Goal: Register for event/course

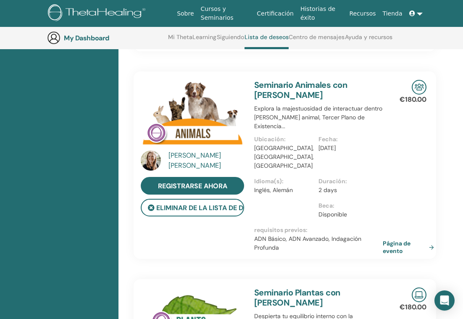
scroll to position [3150, 8]
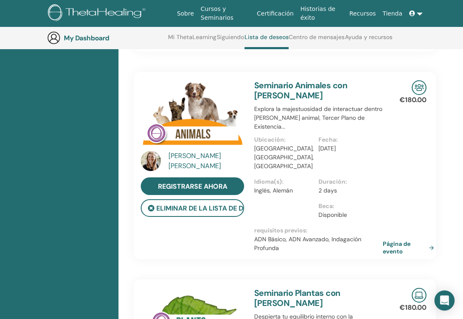
click at [278, 287] on link "Seminario Plantas con Natascha Heidrich" at bounding box center [297, 297] width 86 height 21
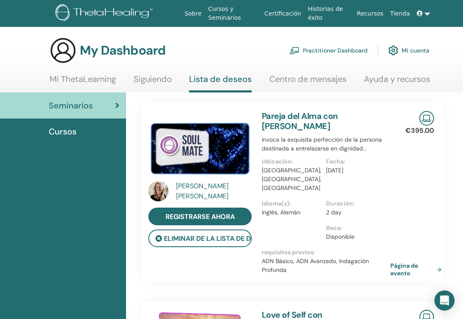
click at [211, 188] on div "Natascha Heidrich" at bounding box center [215, 191] width 78 height 20
click at [211, 191] on div "Natascha Heidrich" at bounding box center [215, 191] width 78 height 20
click at [185, 192] on div "Natascha Heidrich" at bounding box center [215, 191] width 78 height 20
click at [344, 52] on link "Practitioner Dashboard" at bounding box center [328, 50] width 78 height 18
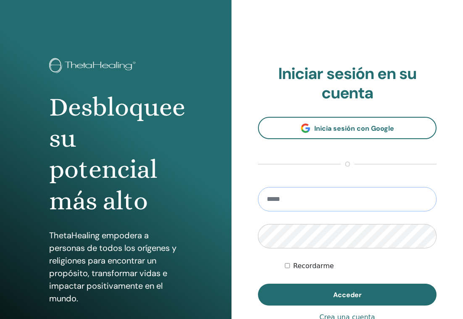
type input "**********"
click at [347, 294] on button "Acceder" at bounding box center [347, 295] width 179 height 22
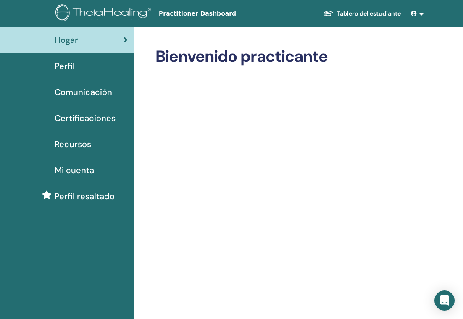
click at [85, 120] on span "Certificaciones" at bounding box center [85, 118] width 61 height 13
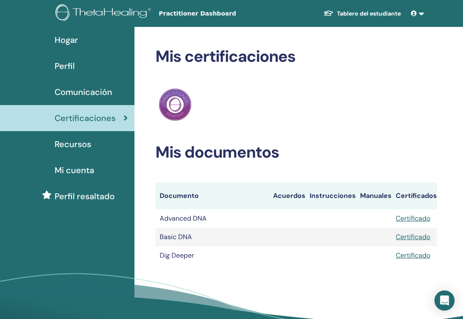
click at [69, 70] on span "Perfil" at bounding box center [65, 66] width 20 height 13
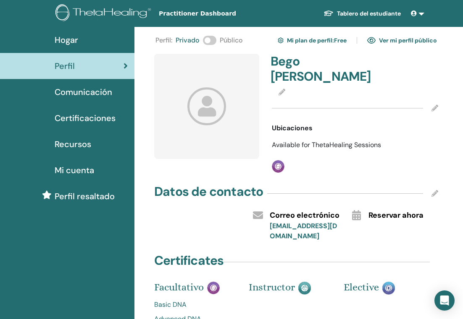
click at [281, 89] on icon at bounding box center [282, 92] width 7 height 7
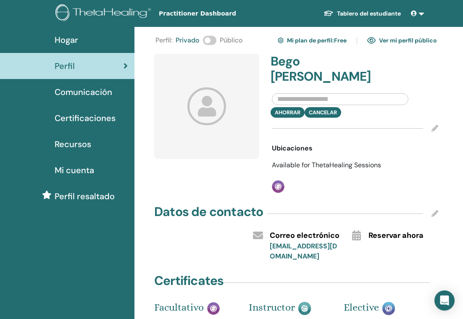
click at [370, 93] on input "text" at bounding box center [340, 99] width 137 height 12
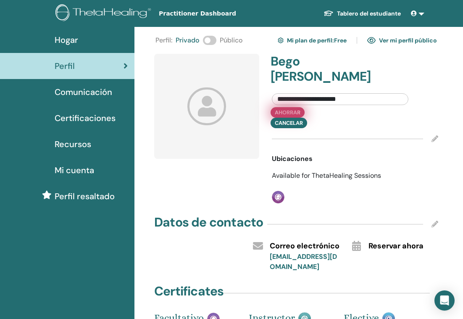
type input "**********"
click at [295, 107] on button "Ahorrar" at bounding box center [288, 112] width 34 height 11
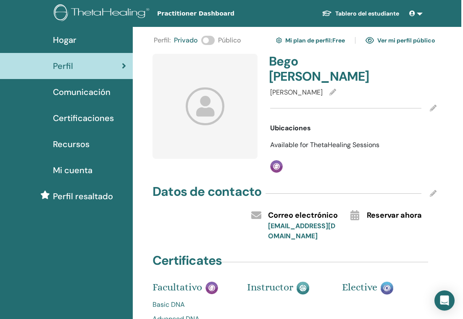
scroll to position [0, 2]
click at [290, 41] on link "Mi plan de perfil : Free" at bounding box center [310, 40] width 69 height 13
click at [434, 190] on icon at bounding box center [433, 193] width 7 height 7
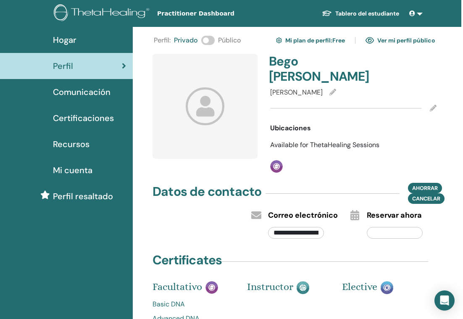
click at [432, 238] on div "**********" at bounding box center [294, 188] width 281 height 308
click at [430, 194] on span "Cancelar" at bounding box center [426, 198] width 28 height 9
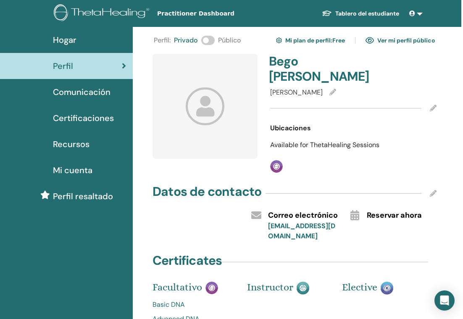
click at [321, 62] on h4 "Bego Bucchi" at bounding box center [308, 69] width 79 height 30
click at [401, 39] on link "Ver mi perfil público" at bounding box center [400, 40] width 70 height 13
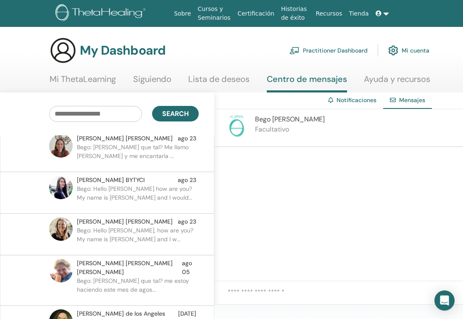
scroll to position [9, 0]
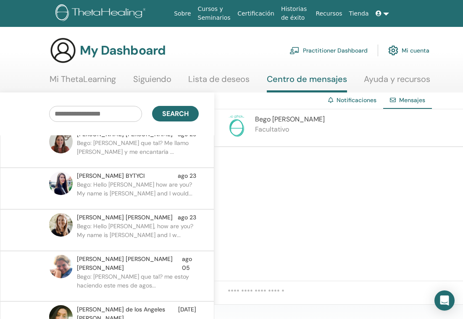
click at [413, 49] on link "Mi cuenta" at bounding box center [408, 50] width 41 height 18
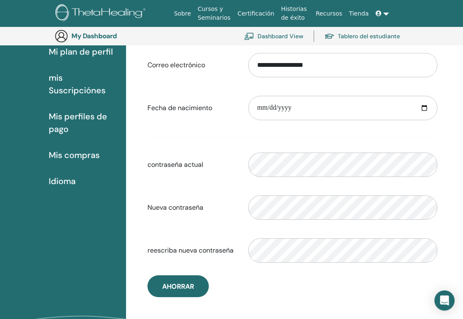
scroll to position [108, 0]
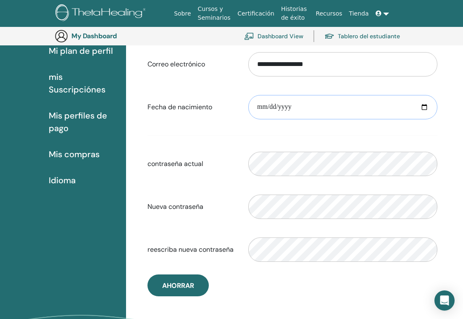
click at [263, 107] on input "date" at bounding box center [342, 107] width 189 height 24
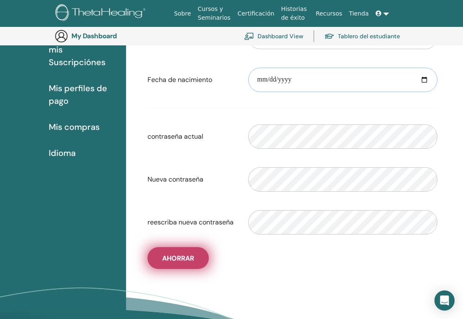
type input "**********"
click at [190, 260] on span "Ahorrar" at bounding box center [178, 258] width 32 height 9
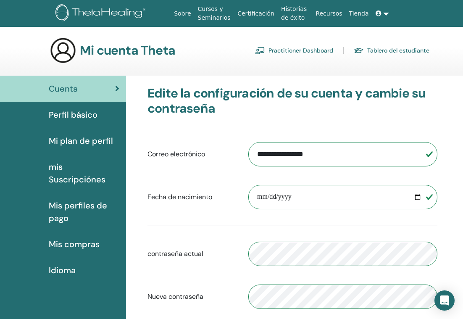
scroll to position [0, 0]
click at [78, 116] on span "Perfil básico" at bounding box center [73, 114] width 49 height 13
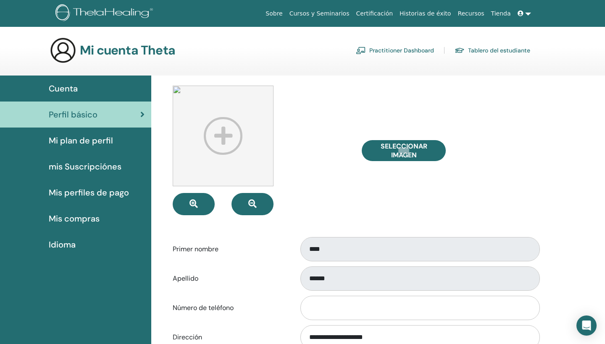
scroll to position [139, 0]
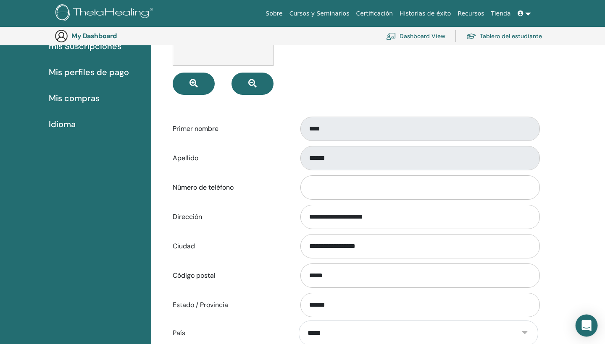
click at [463, 318] on icon "Open Intercom Messenger" at bounding box center [586, 326] width 10 height 11
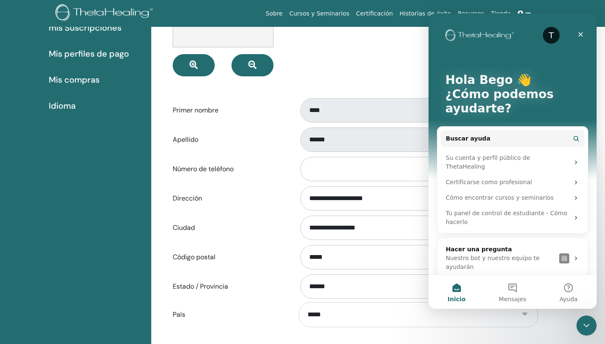
scroll to position [0, 0]
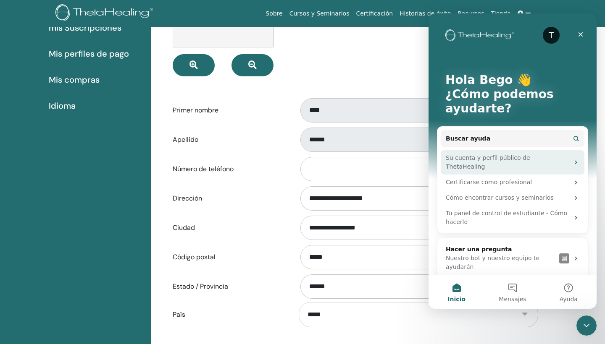
click at [463, 158] on div "Su cuenta y perfil público de ThetaHealing" at bounding box center [508, 163] width 124 height 18
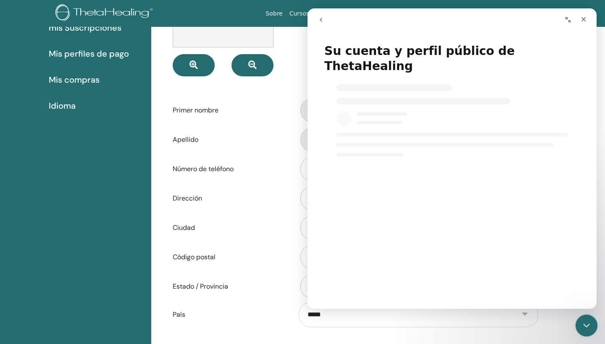
select select "**"
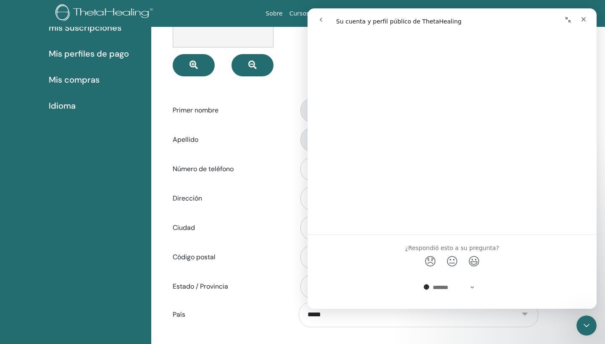
scroll to position [1604, 0]
click at [463, 318] on div "**********" at bounding box center [355, 201] width 398 height 529
click at [463, 318] on div "**********" at bounding box center [378, 247] width 454 height 621
click at [463, 21] on div "Cerrar" at bounding box center [583, 19] width 15 height 15
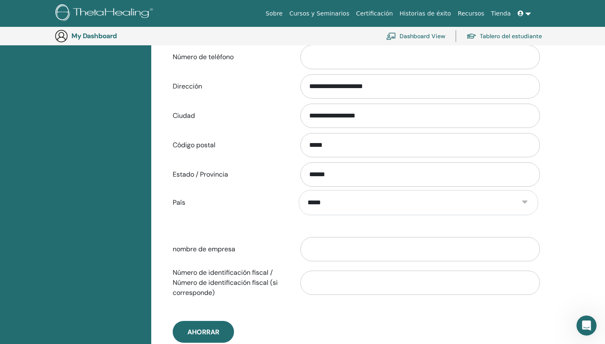
select select "**"
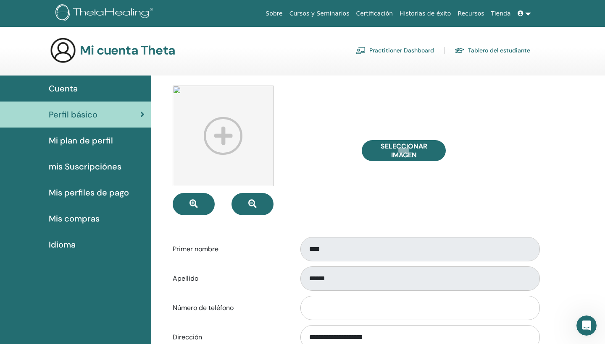
scroll to position [0, 0]
click at [463, 12] on link at bounding box center [524, 14] width 20 height 16
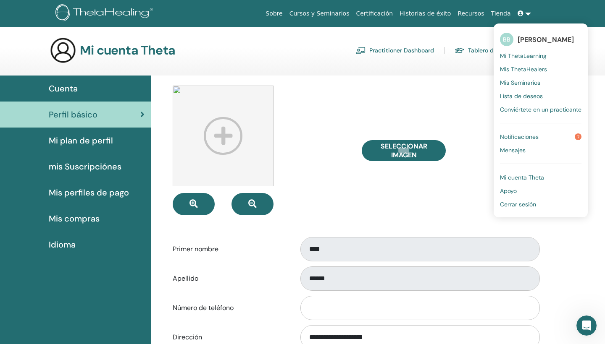
click at [463, 182] on link "Mi cuenta Theta" at bounding box center [540, 177] width 81 height 13
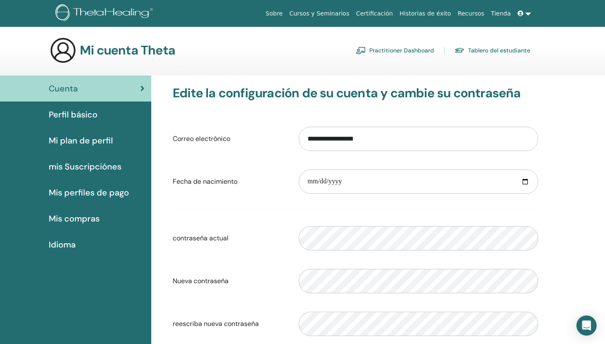
click at [523, 12] on icon at bounding box center [521, 14] width 6 height 6
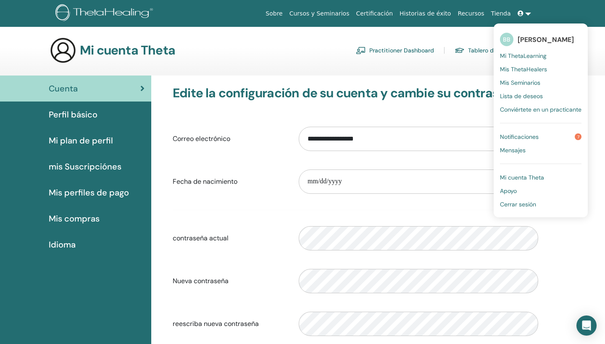
click at [539, 134] on span "Notificaciones" at bounding box center [519, 137] width 39 height 8
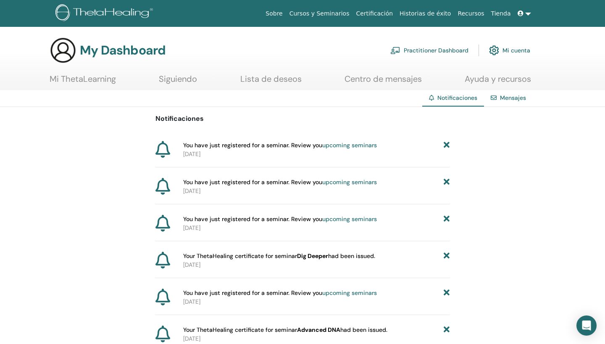
click at [169, 79] on link "Siguiendo" at bounding box center [178, 82] width 38 height 16
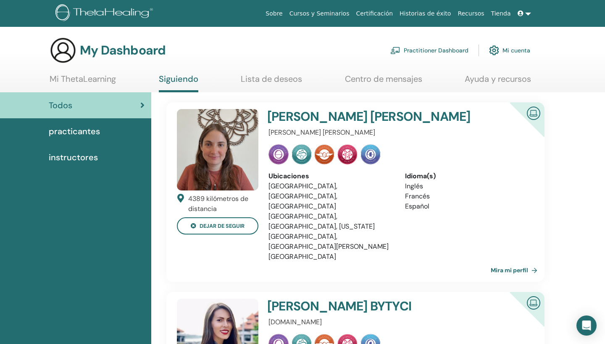
click at [336, 14] on link "Cursos y Seminarios" at bounding box center [319, 14] width 67 height 16
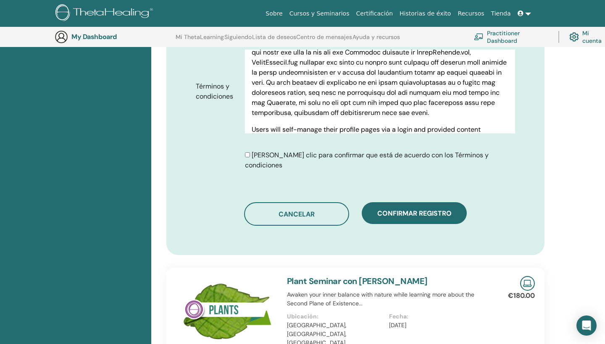
scroll to position [439, 0]
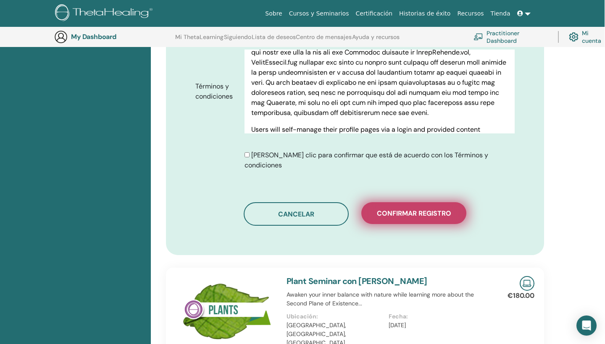
click at [371, 202] on button "Confirmar registro" at bounding box center [413, 213] width 105 height 22
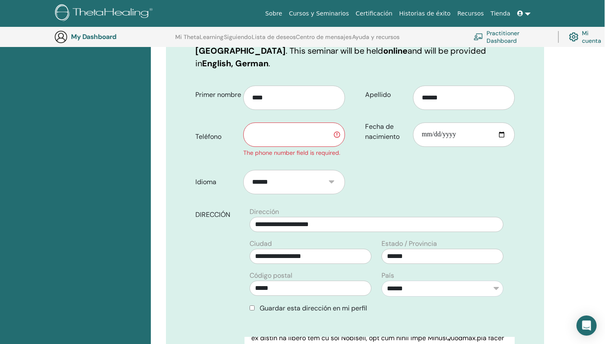
scroll to position [156, 0]
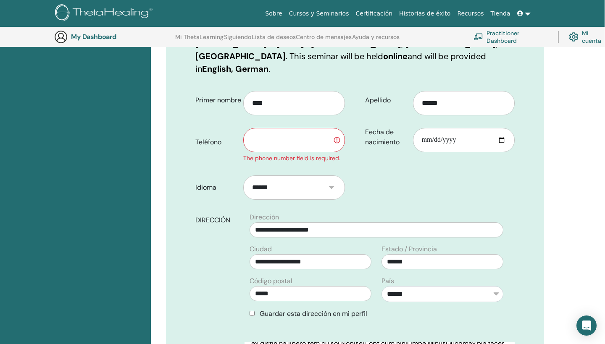
type input "*"
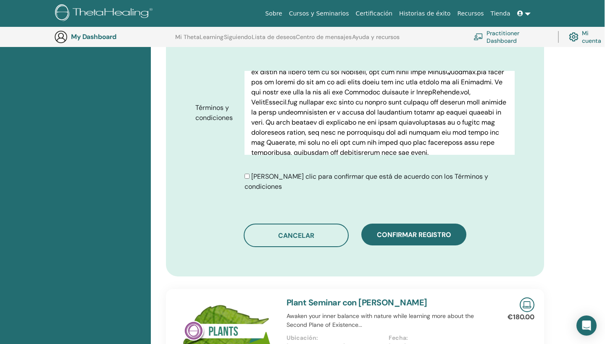
scroll to position [428, 2]
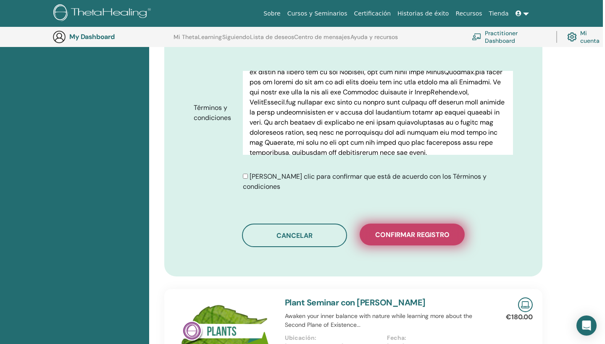
type input "**********"
click at [394, 231] on span "Confirmar registro" at bounding box center [412, 235] width 74 height 9
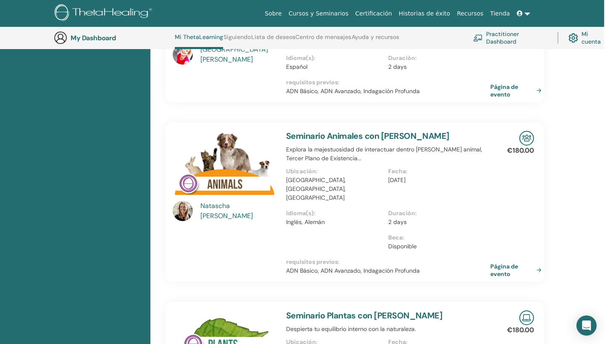
scroll to position [168, 0]
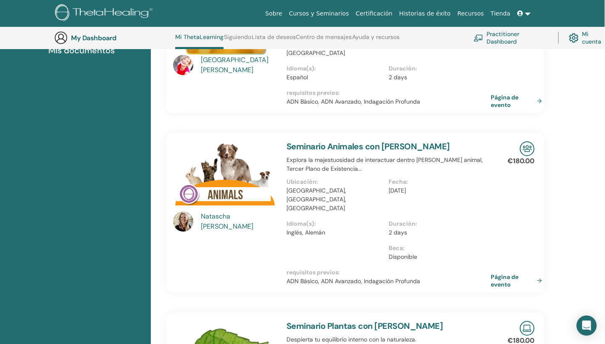
click at [324, 141] on link "Seminario Animales con [PERSON_NAME]" at bounding box center [367, 146] width 163 height 11
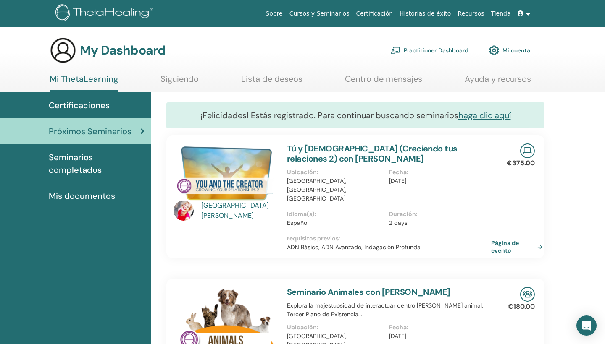
click at [247, 294] on img at bounding box center [224, 323] width 103 height 73
click at [318, 287] on link "Seminario Animales con Natascha Heidrich" at bounding box center [368, 292] width 163 height 11
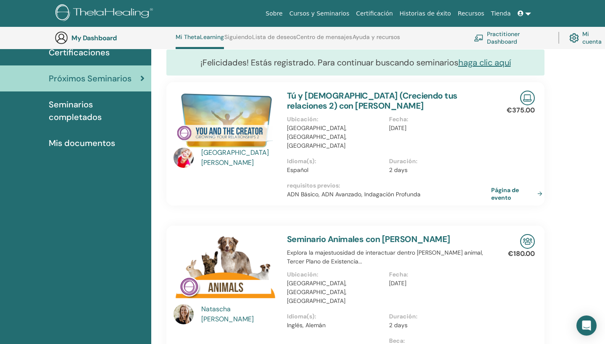
scroll to position [76, 0]
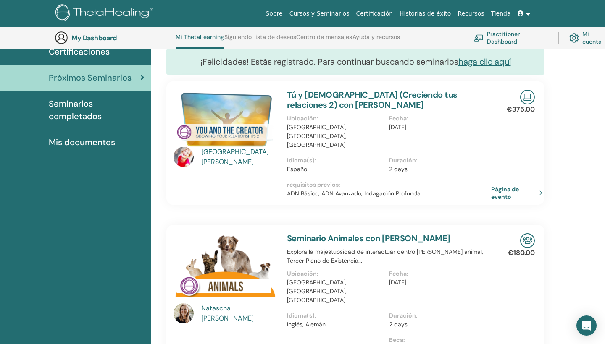
click at [218, 304] on div "Natascha Heidrich" at bounding box center [240, 314] width 78 height 20
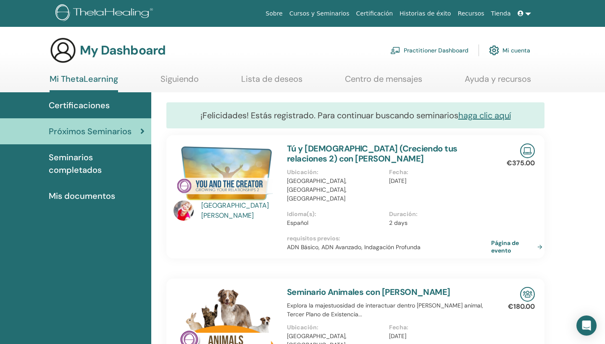
scroll to position [0, 0]
click at [323, 13] on link "Cursos y Seminarios" at bounding box center [319, 14] width 67 height 16
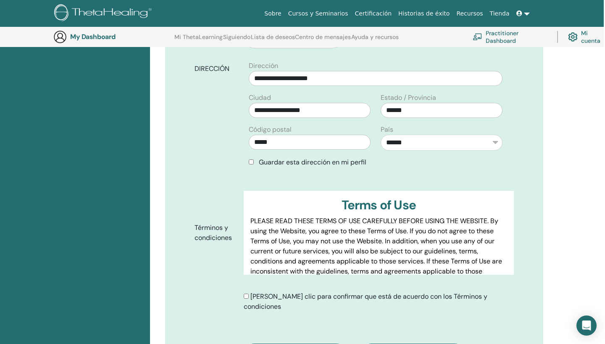
scroll to position [110, 0]
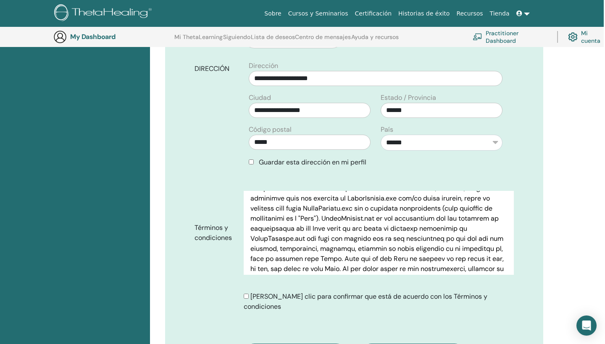
type input "**********"
click at [259, 280] on form "**********" at bounding box center [354, 131] width 332 height 375
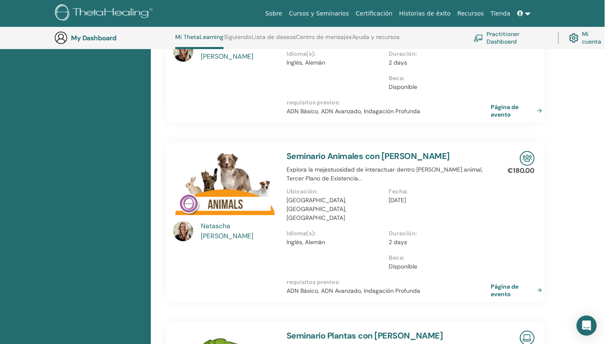
scroll to position [321, 0]
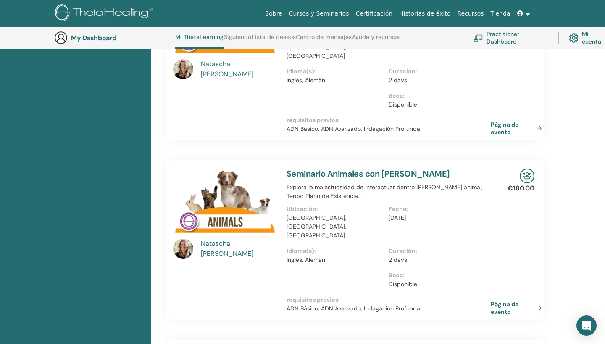
click at [330, 168] on link "Seminario Animales con [PERSON_NAME]" at bounding box center [367, 173] width 163 height 11
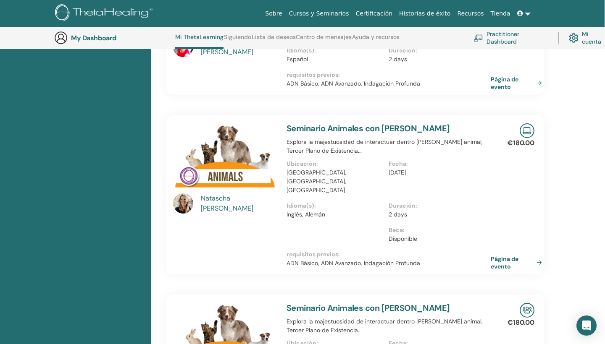
scroll to position [177, 0]
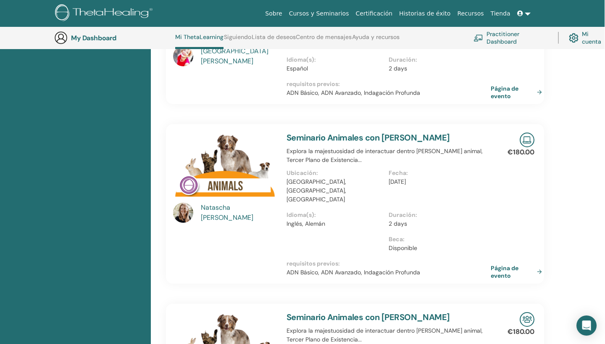
click at [360, 132] on link "Seminario Animales con [PERSON_NAME]" at bounding box center [367, 137] width 163 height 11
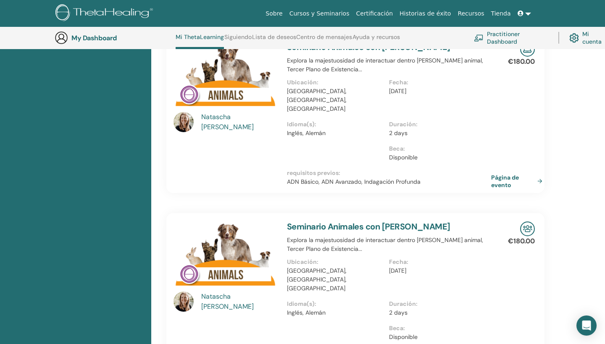
scroll to position [269, 0]
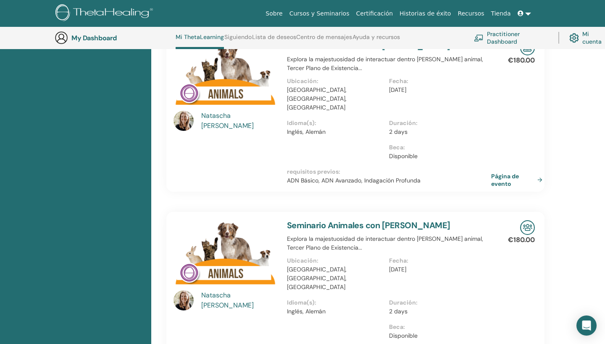
click at [374, 212] on div "Seminario Animales con [PERSON_NAME] Explora la majestuosidad de interactuar de…" at bounding box center [389, 292] width 214 height 160
click at [374, 220] on link "Seminario Animales con [PERSON_NAME]" at bounding box center [368, 225] width 163 height 11
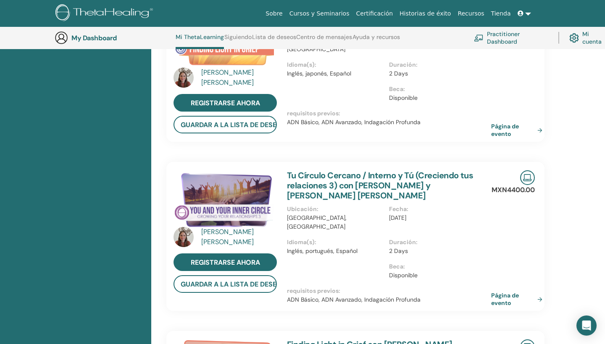
scroll to position [1144, 0]
click at [320, 339] on link "Finding Light in Grief con [PERSON_NAME]" at bounding box center [370, 344] width 166 height 11
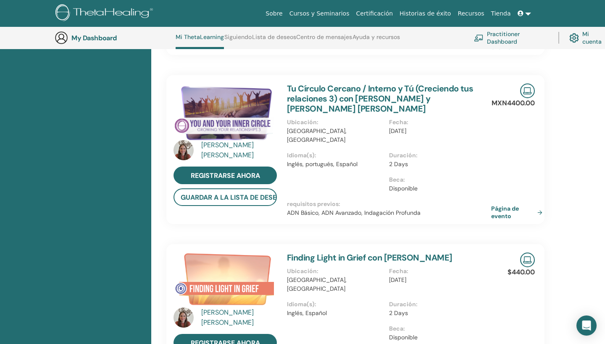
scroll to position [1233, 0]
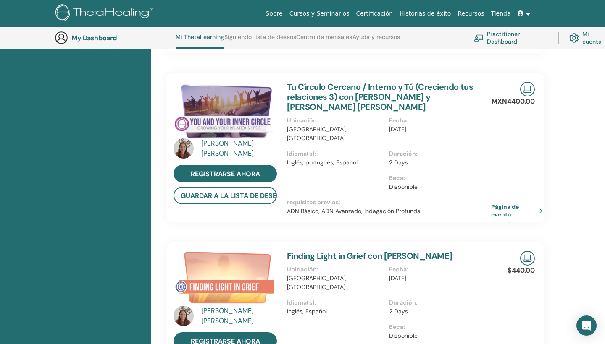
click at [221, 251] on img at bounding box center [224, 280] width 103 height 58
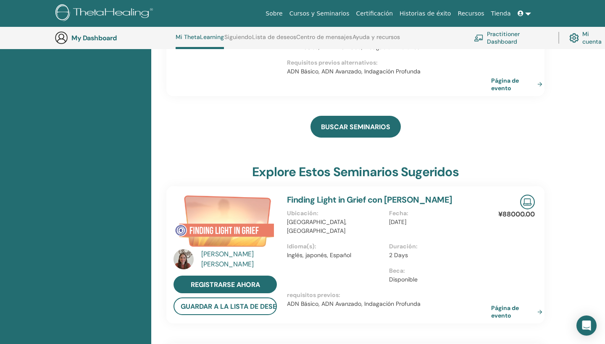
scroll to position [962, 1]
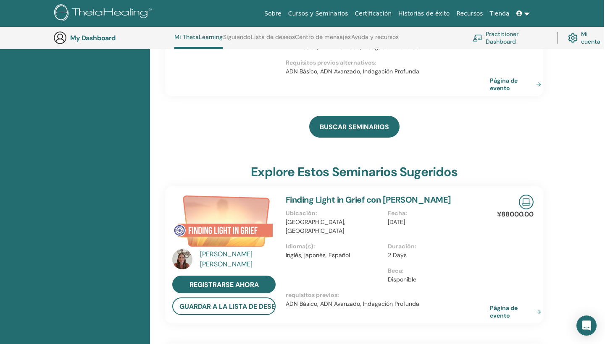
click at [376, 194] on link "Finding Light in Grief con [PERSON_NAME]" at bounding box center [369, 199] width 166 height 11
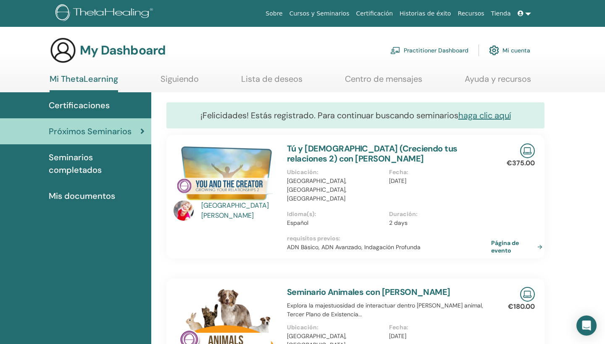
scroll to position [0, 0]
click at [236, 209] on div "[PERSON_NAME]" at bounding box center [240, 211] width 78 height 20
